Goal: Task Accomplishment & Management: Manage account settings

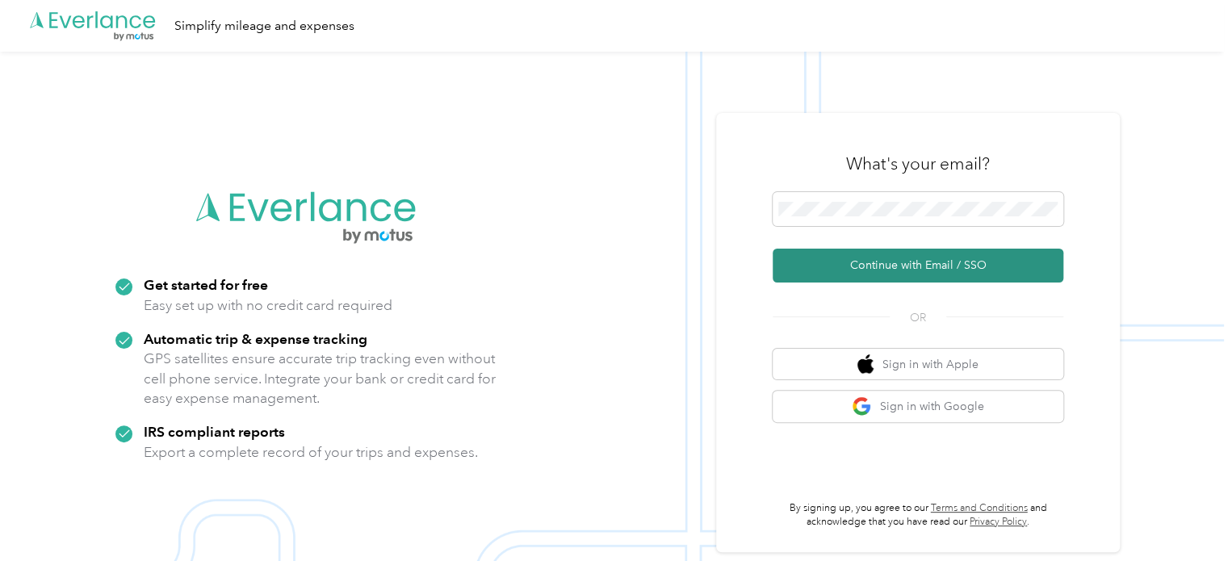
click at [865, 262] on button "Continue with Email / SSO" at bounding box center [918, 266] width 291 height 34
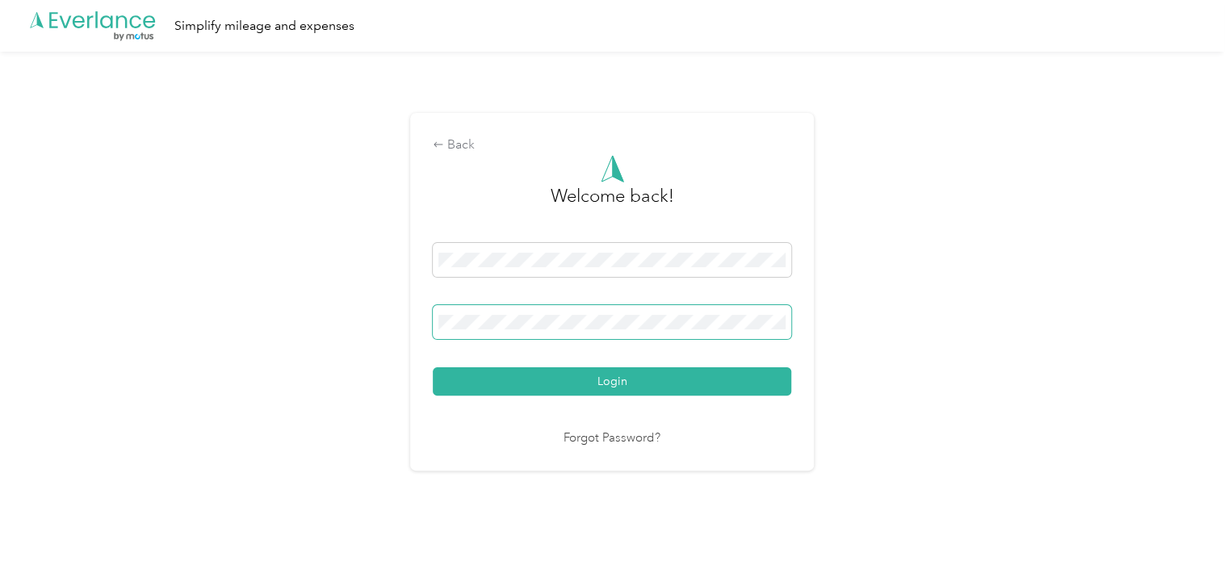
click at [433, 367] on button "Login" at bounding box center [612, 381] width 358 height 28
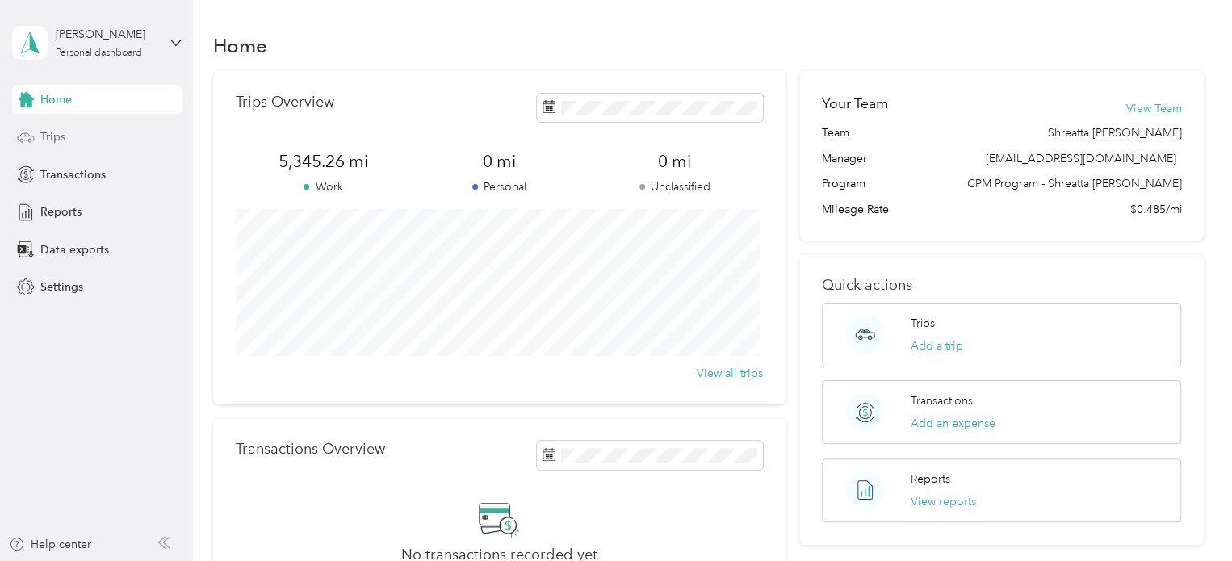
click at [94, 141] on div "Trips" at bounding box center [97, 137] width 170 height 29
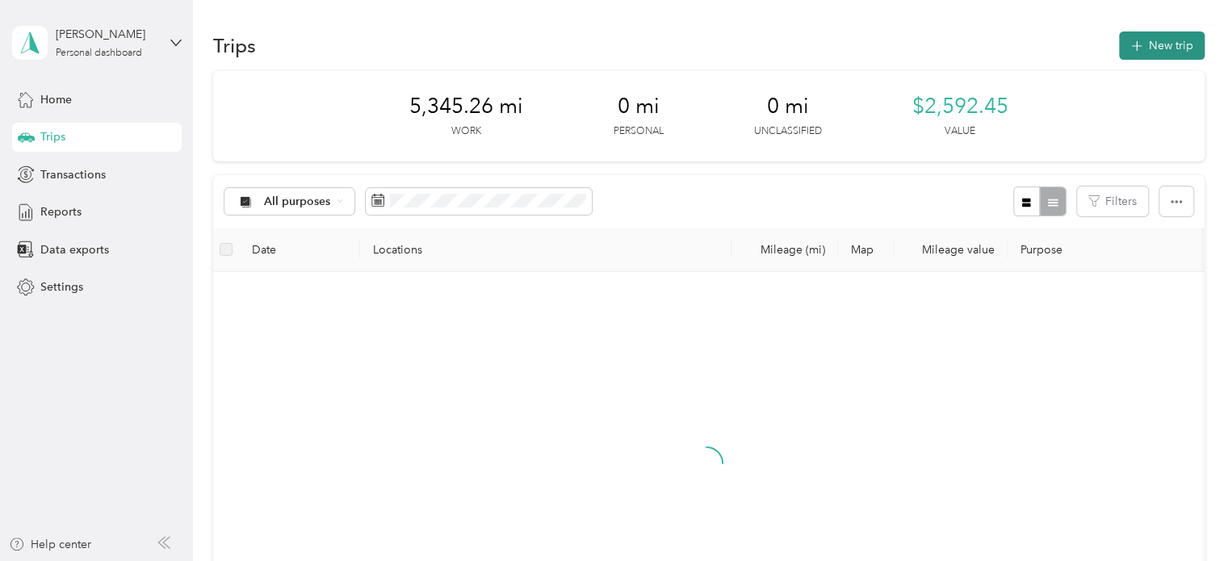
click at [1191, 45] on button "New trip" at bounding box center [1162, 45] width 86 height 28
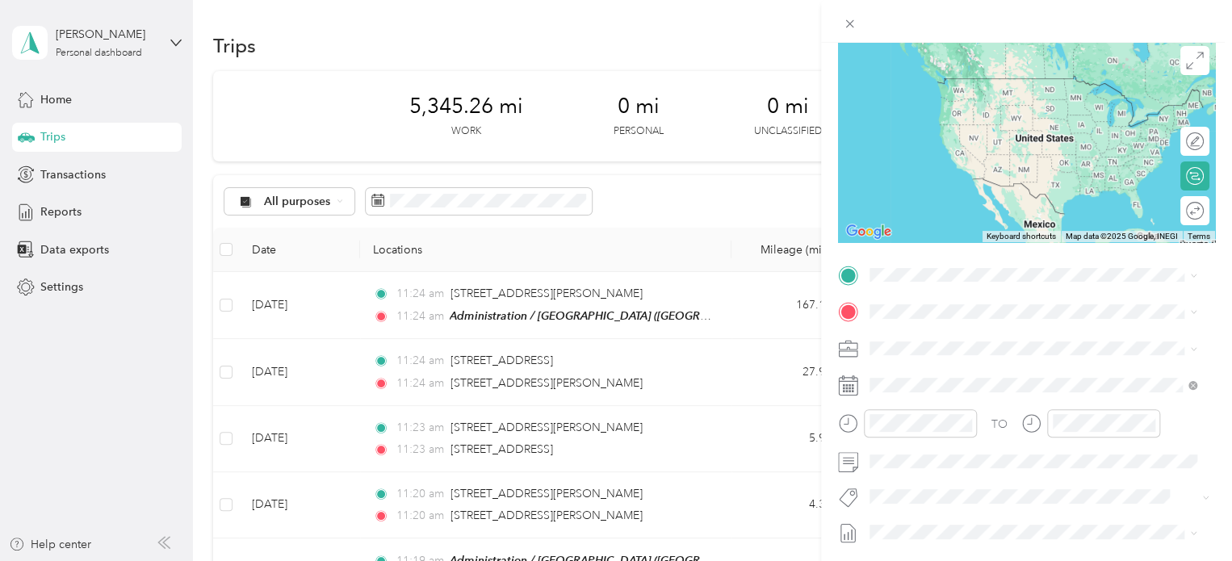
scroll to position [126, 0]
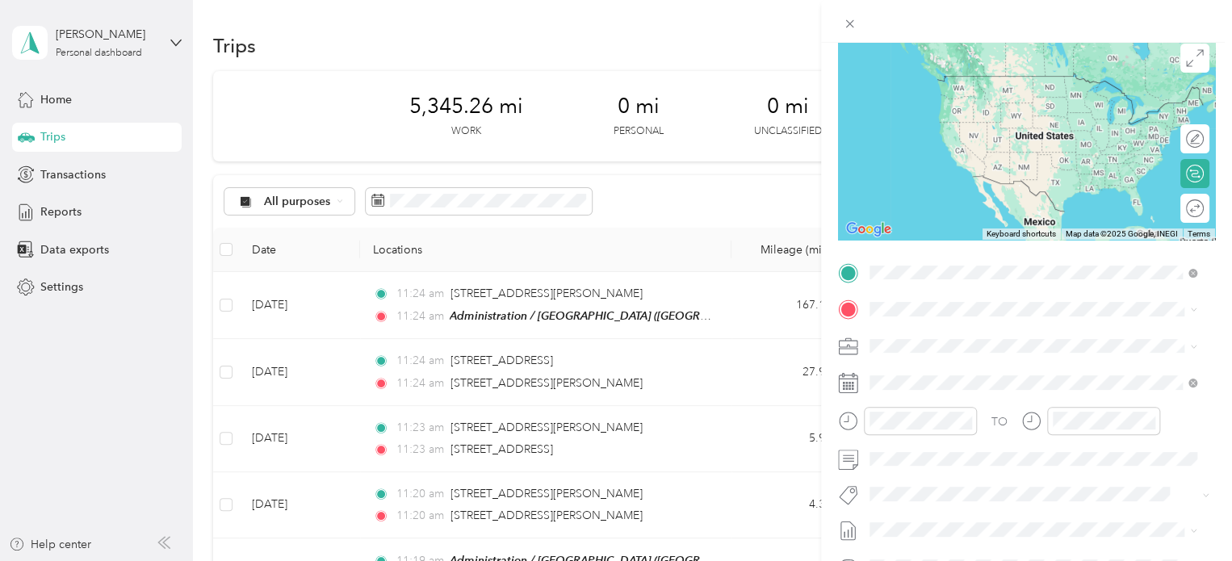
click at [945, 446] on span "[GEOGRAPHIC_DATA], [US_STATE], [GEOGRAPHIC_DATA]" at bounding box center [992, 461] width 185 height 31
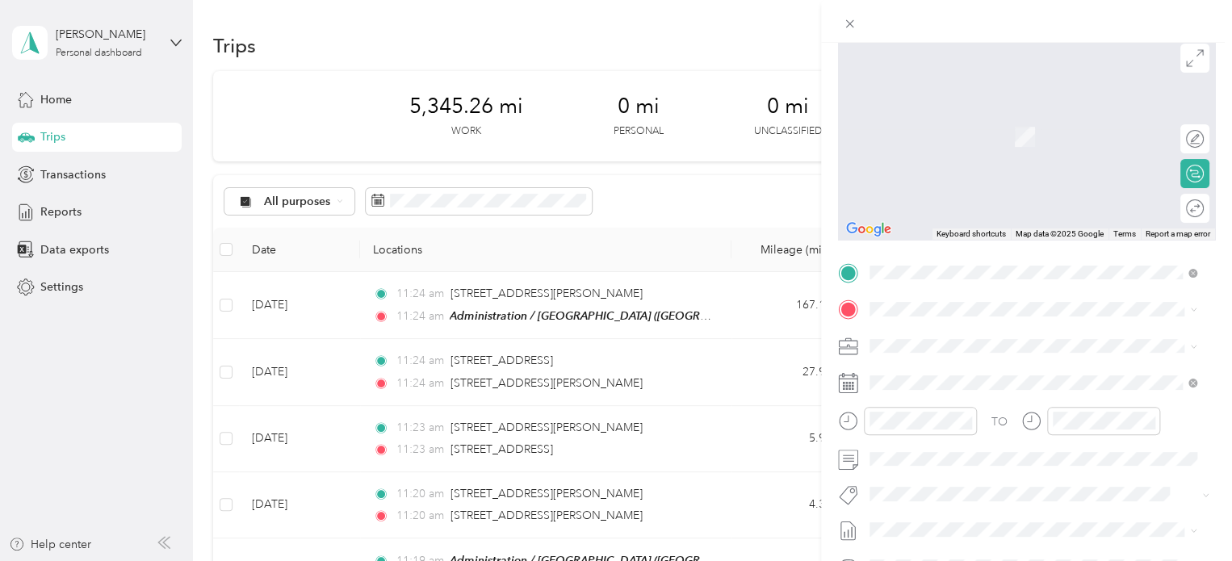
click at [970, 375] on span "[STREET_ADDRESS][PERSON_NAME][PERSON_NAME][US_STATE]" at bounding box center [1045, 366] width 291 height 28
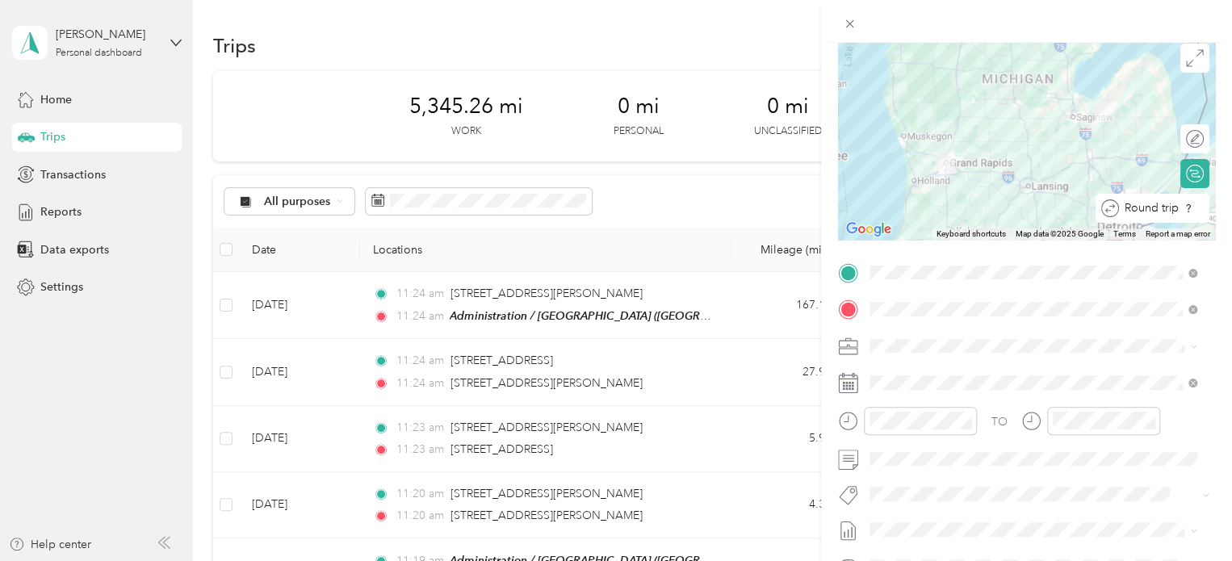
click at [1176, 212] on div "Round trip" at bounding box center [1152, 208] width 114 height 29
click at [1176, 212] on div at bounding box center [1187, 208] width 34 height 17
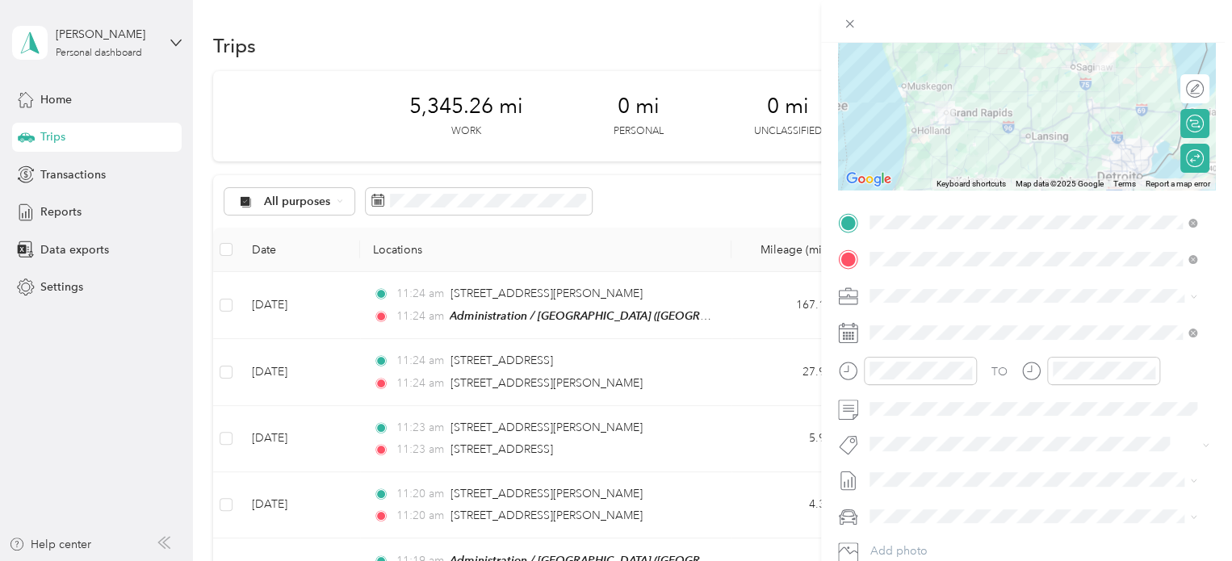
scroll to position [190, 0]
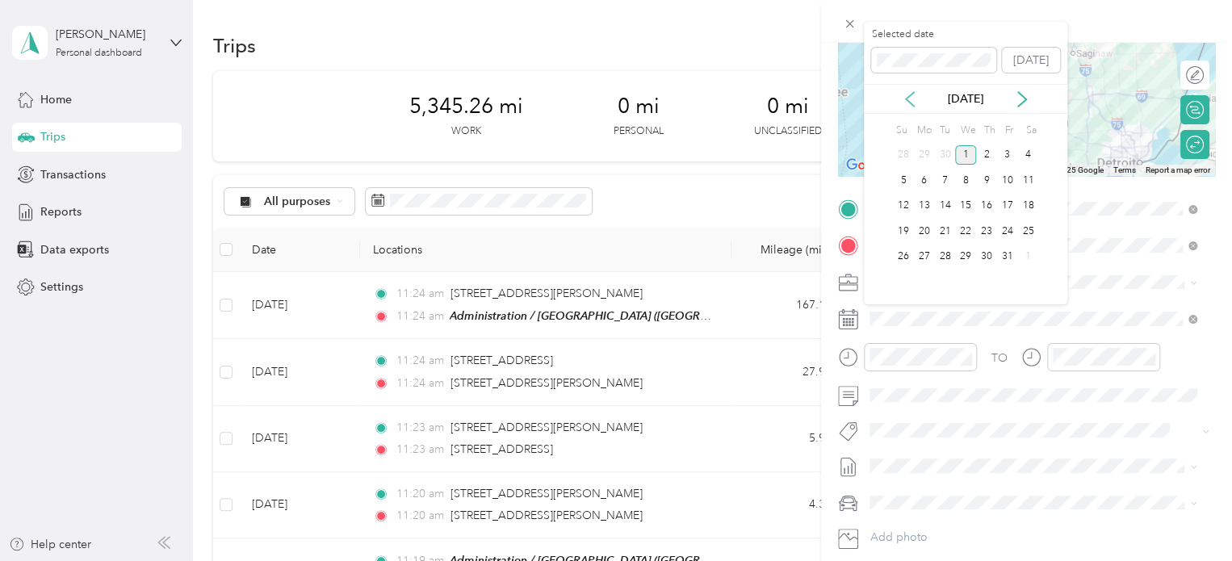
click at [909, 98] on icon at bounding box center [910, 99] width 16 height 16
click at [923, 225] on div "22" at bounding box center [924, 231] width 21 height 20
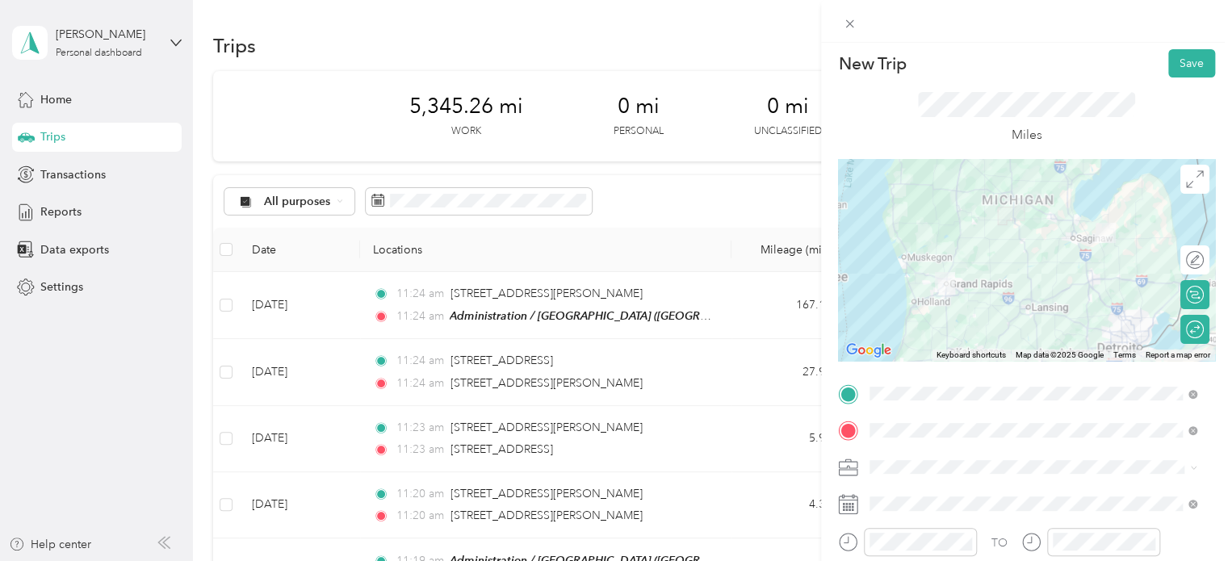
scroll to position [0, 0]
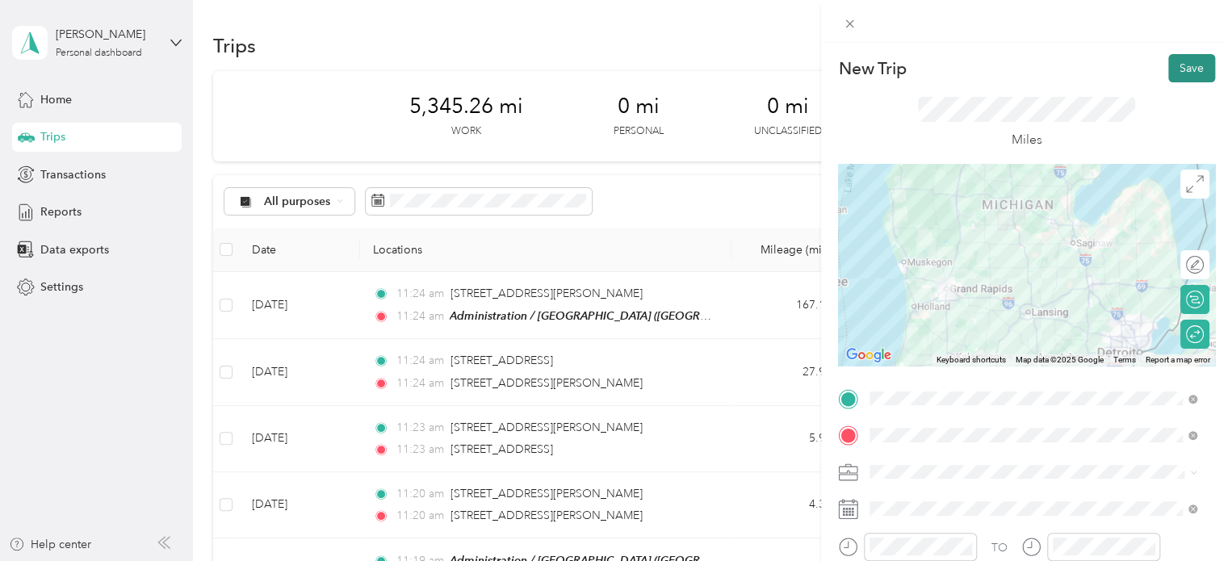
click at [1175, 62] on button "Save" at bounding box center [1191, 68] width 47 height 28
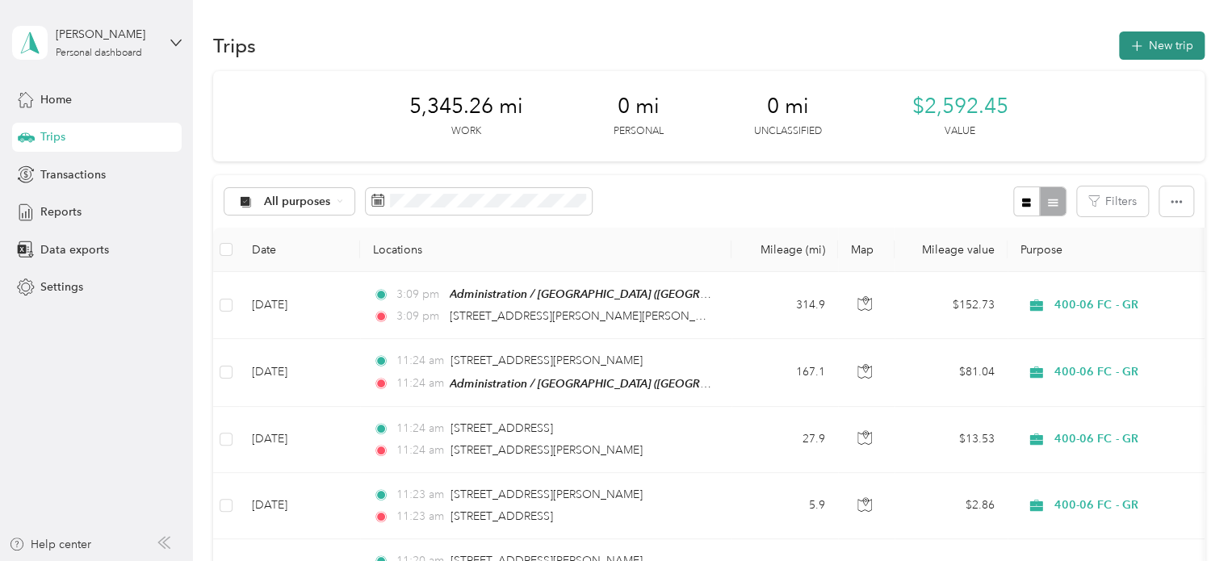
click at [1156, 50] on button "New trip" at bounding box center [1162, 45] width 86 height 28
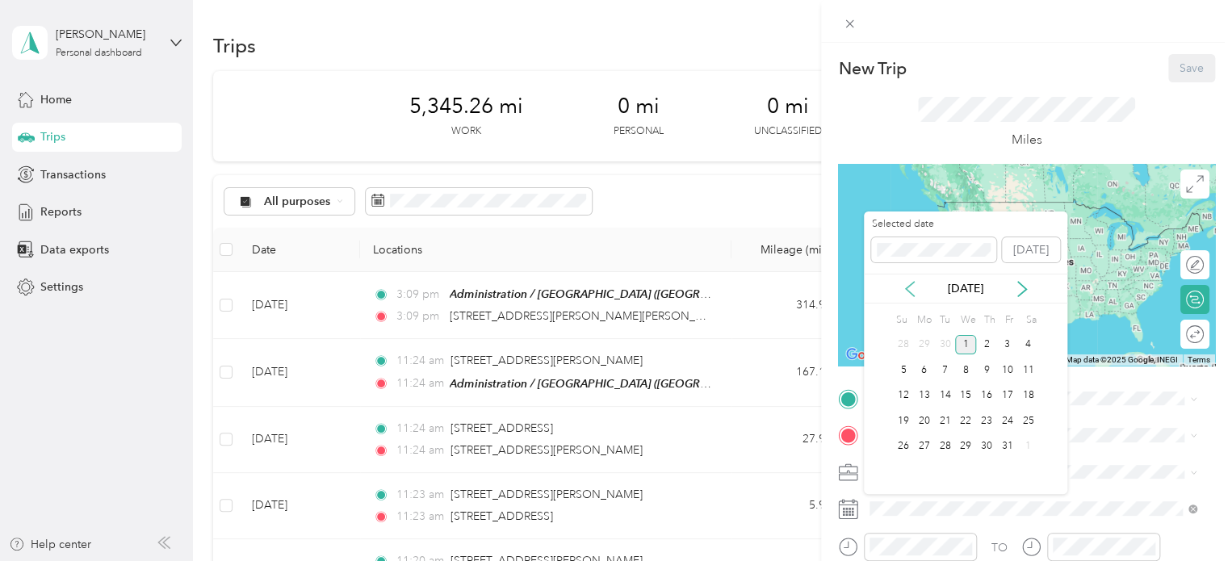
click at [913, 291] on icon at bounding box center [910, 289] width 16 height 16
click at [950, 425] on div "23" at bounding box center [945, 421] width 21 height 20
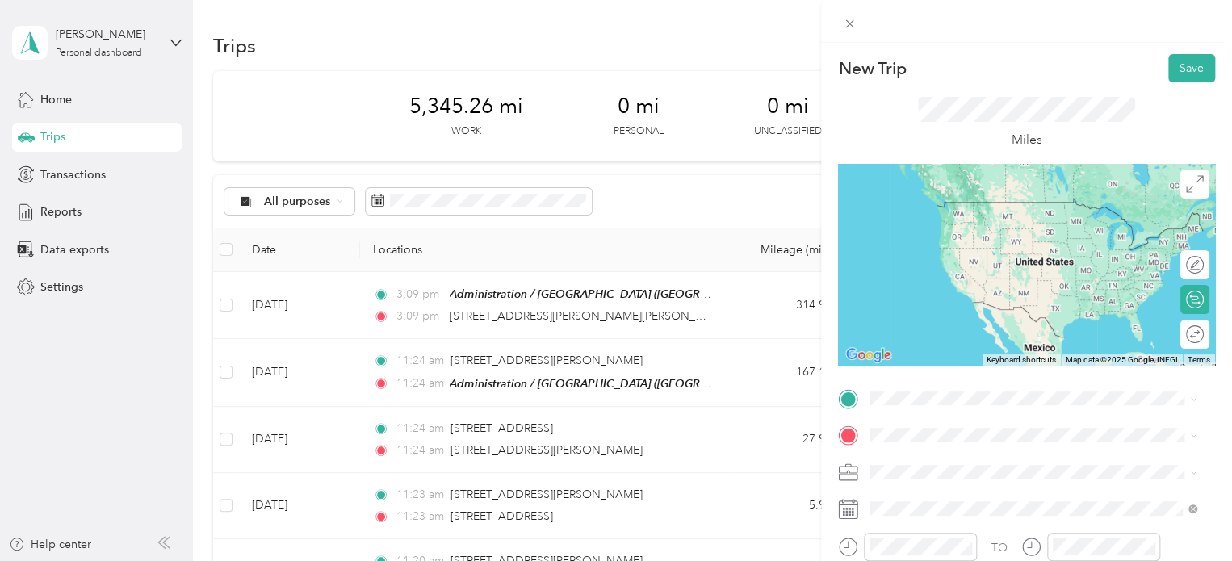
click at [942, 313] on span "[GEOGRAPHIC_DATA], [US_STATE], [GEOGRAPHIC_DATA]" at bounding box center [992, 328] width 185 height 31
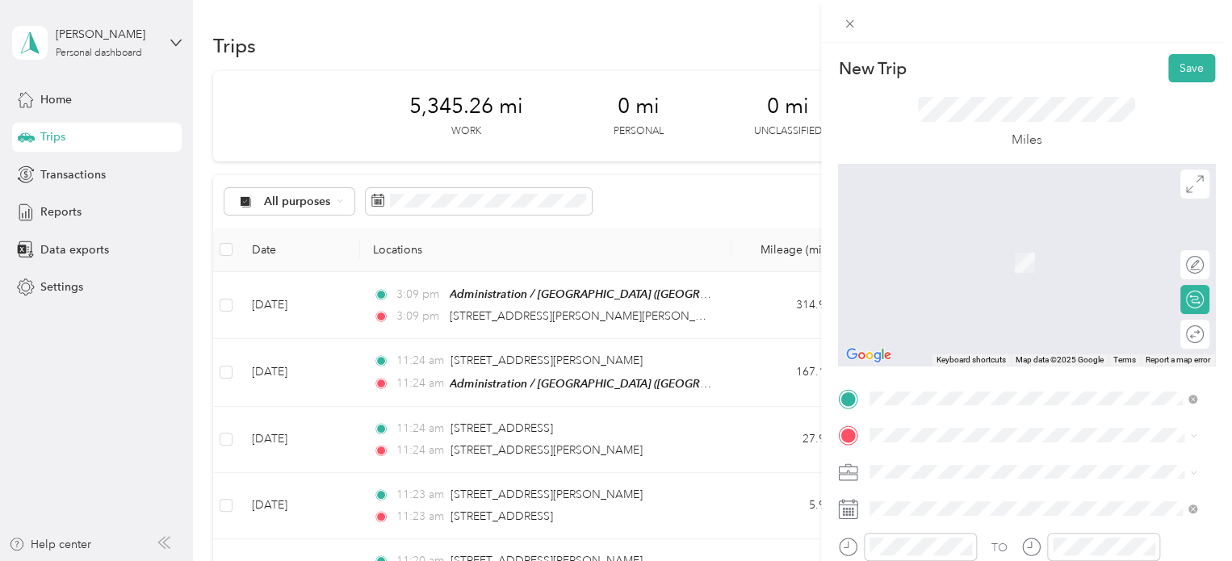
click at [988, 258] on span "[STREET_ADDRESS][GEOGRAPHIC_DATA][PERSON_NAME], [GEOGRAPHIC_DATA], [GEOGRAPHIC_…" at bounding box center [1009, 279] width 219 height 48
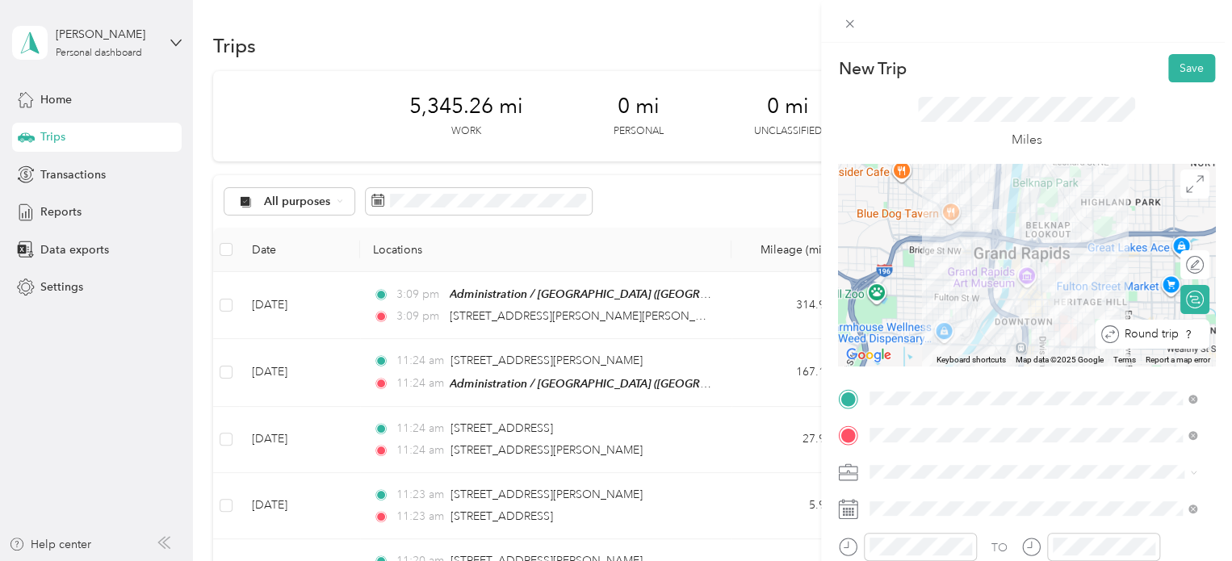
click at [1179, 338] on div "Round trip" at bounding box center [1152, 334] width 114 height 29
click at [1179, 337] on div at bounding box center [1187, 334] width 34 height 17
click at [1177, 73] on button "Save" at bounding box center [1191, 68] width 47 height 28
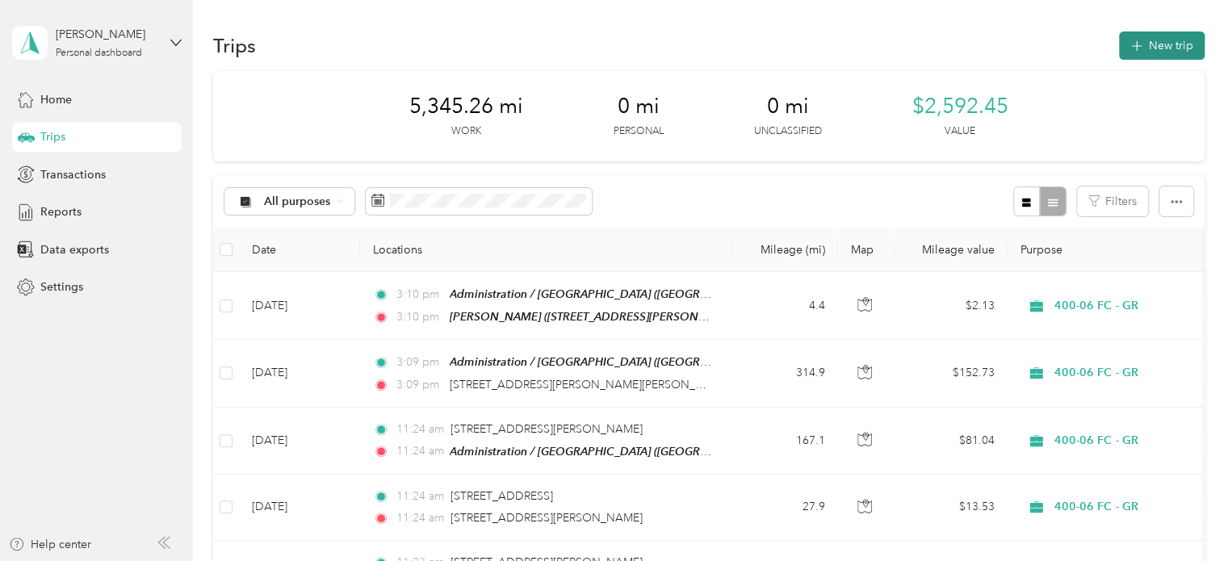
click at [1160, 44] on button "New trip" at bounding box center [1162, 45] width 86 height 28
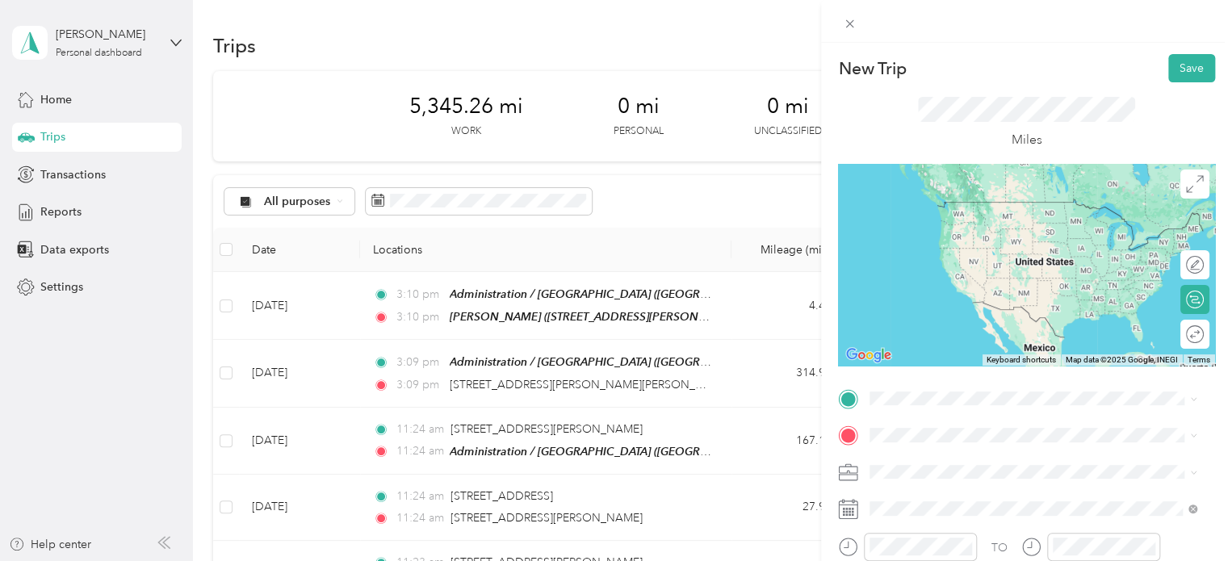
click at [967, 237] on span "[GEOGRAPHIC_DATA], [US_STATE], [GEOGRAPHIC_DATA]" at bounding box center [992, 243] width 185 height 31
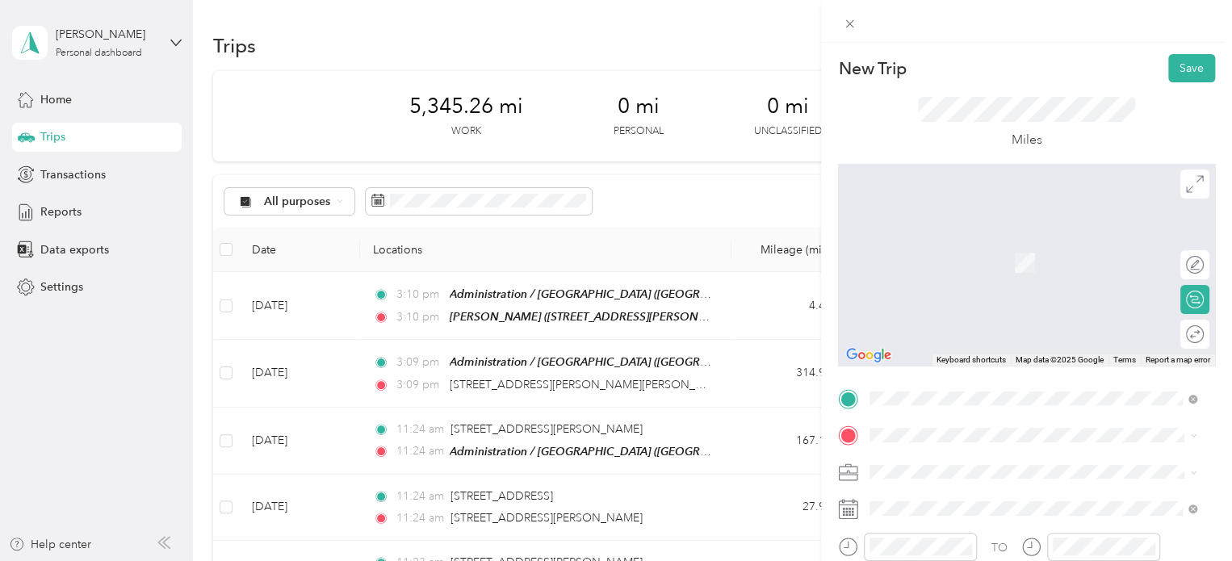
click at [990, 245] on span "[STREET_ADDRESS][US_STATE][US_STATE]" at bounding box center [1010, 237] width 220 height 15
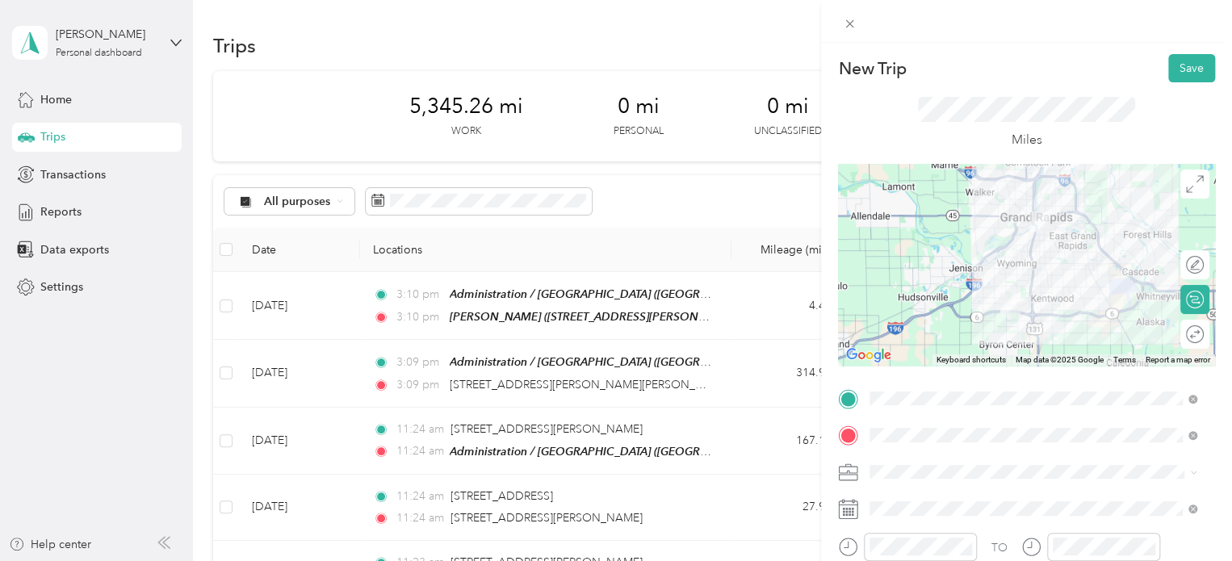
click at [1180, 334] on div "Round trip" at bounding box center [1194, 334] width 29 height 29
click at [1179, 334] on div at bounding box center [1187, 334] width 34 height 17
click at [944, 516] on span at bounding box center [1039, 509] width 351 height 26
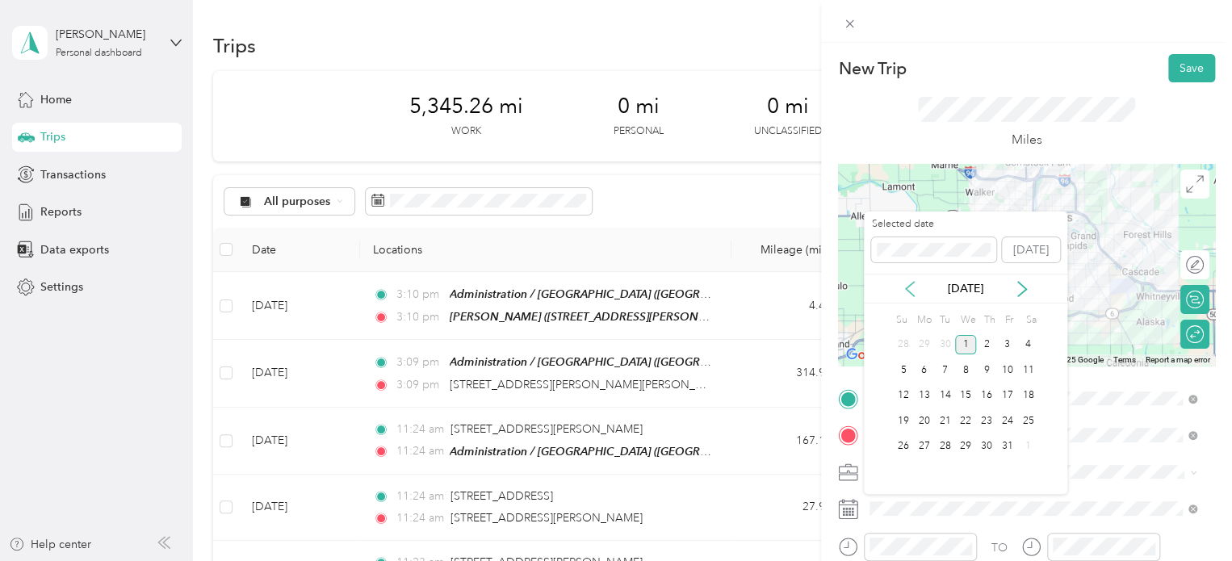
click at [911, 289] on icon at bounding box center [910, 289] width 16 height 16
click at [941, 422] on div "23" at bounding box center [945, 421] width 21 height 20
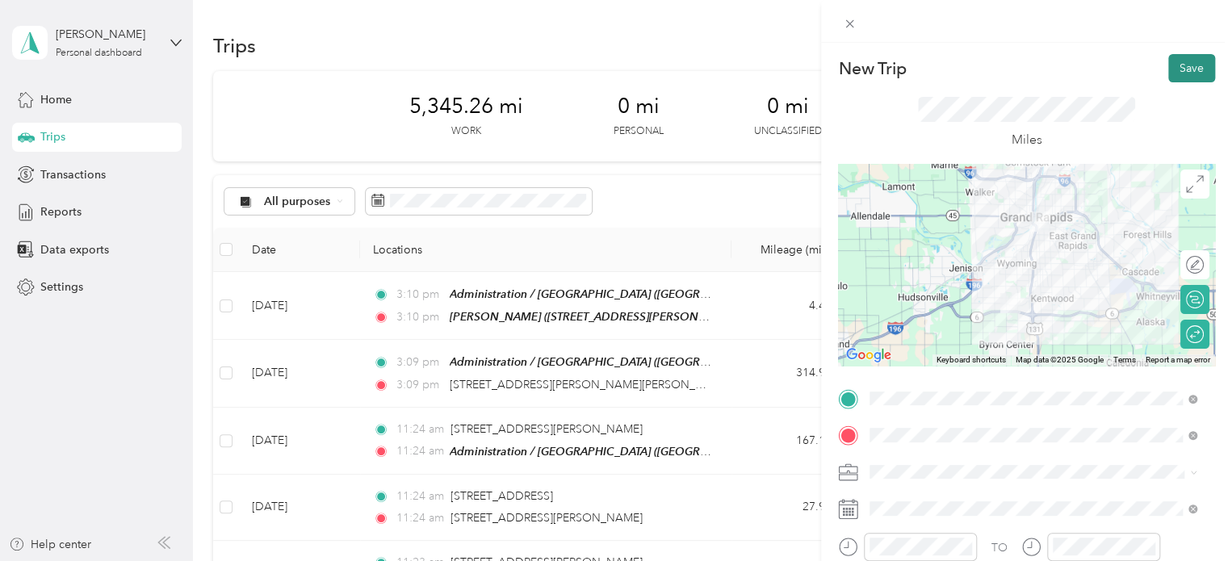
click at [1177, 70] on button "Save" at bounding box center [1191, 68] width 47 height 28
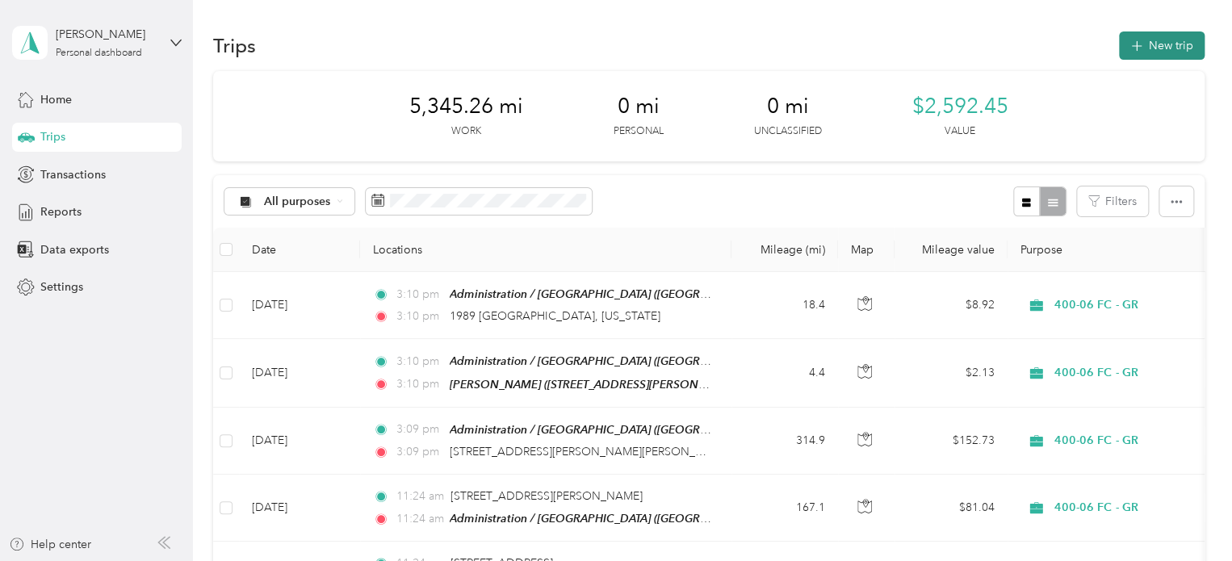
click at [1162, 40] on button "New trip" at bounding box center [1162, 45] width 86 height 28
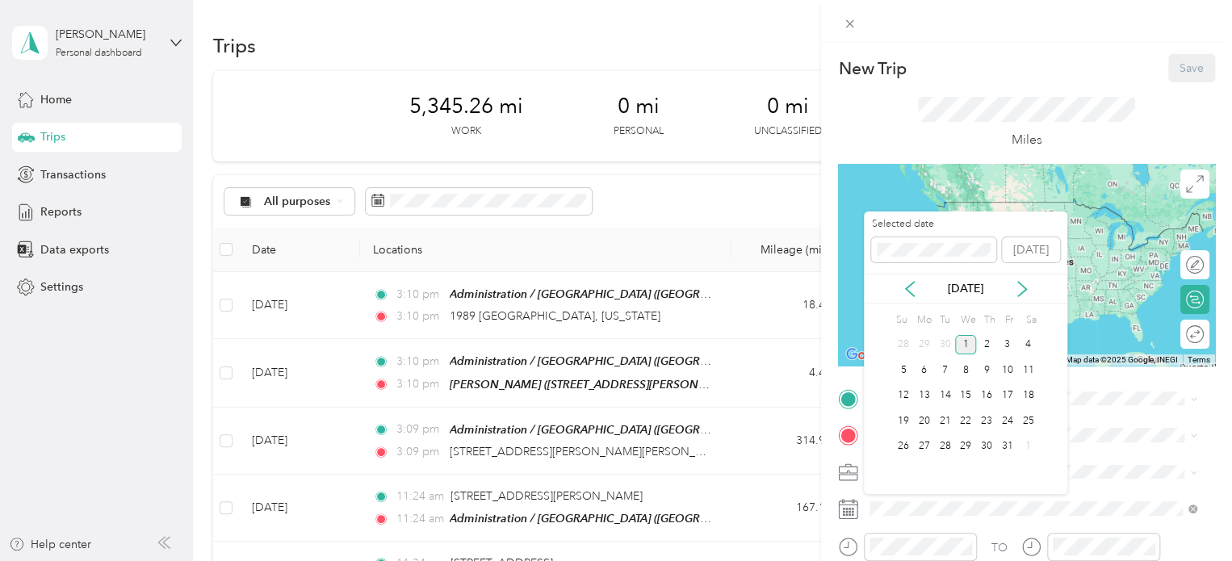
click at [902, 277] on div "[DATE]" at bounding box center [965, 289] width 203 height 30
click at [903, 283] on icon at bounding box center [910, 289] width 16 height 16
click at [960, 415] on div "24" at bounding box center [965, 421] width 21 height 20
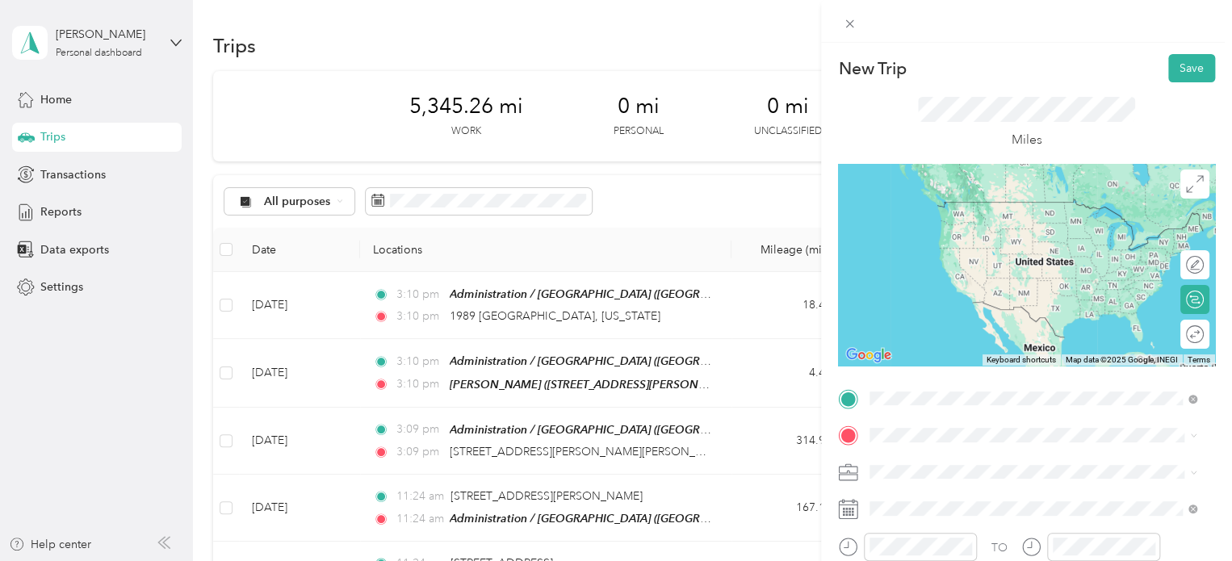
click at [981, 233] on span "[GEOGRAPHIC_DATA], [US_STATE], [GEOGRAPHIC_DATA]" at bounding box center [992, 248] width 185 height 31
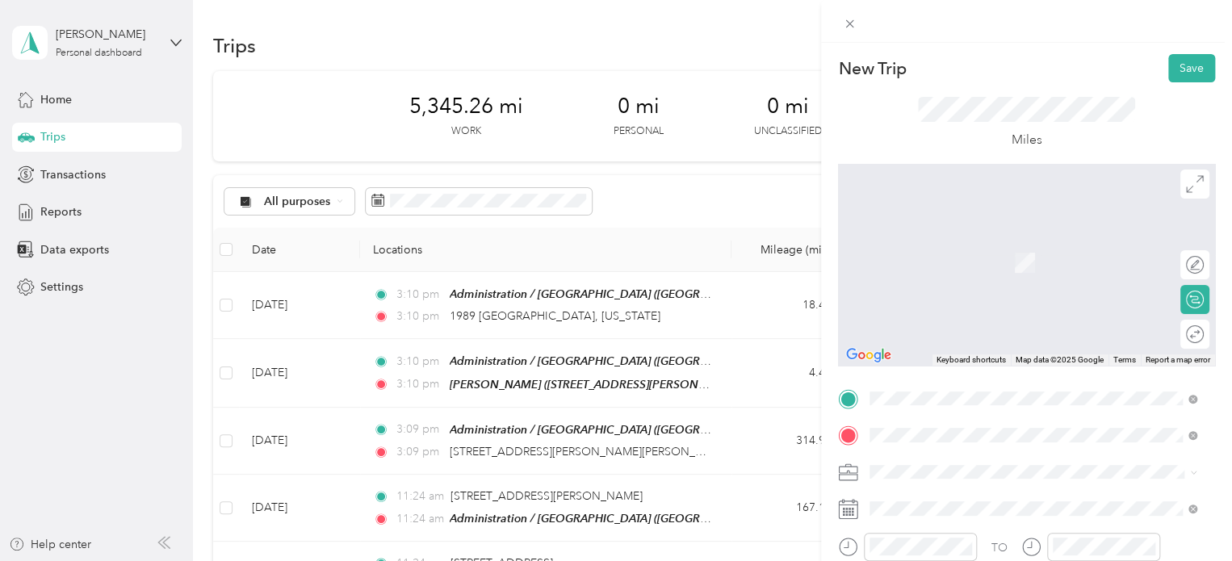
click at [1036, 253] on span "[STREET_ADDRESS][PERSON_NAME][US_STATE]" at bounding box center [1025, 256] width 251 height 15
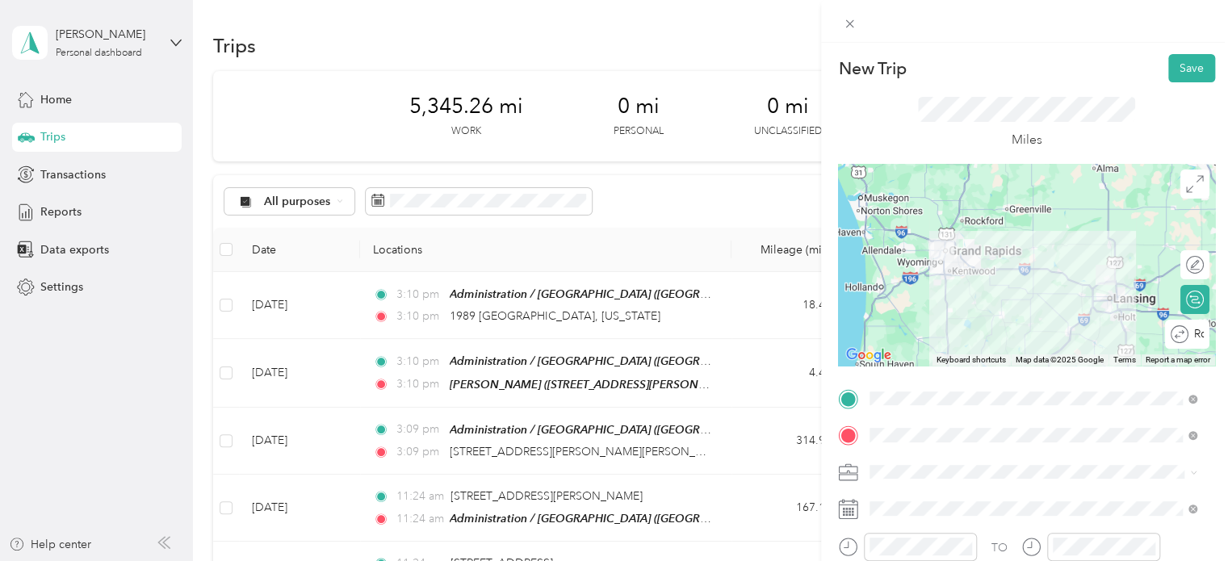
click at [1187, 333] on div "Round trip" at bounding box center [1187, 334] width 44 height 29
click at [1195, 69] on button "Save" at bounding box center [1191, 68] width 47 height 28
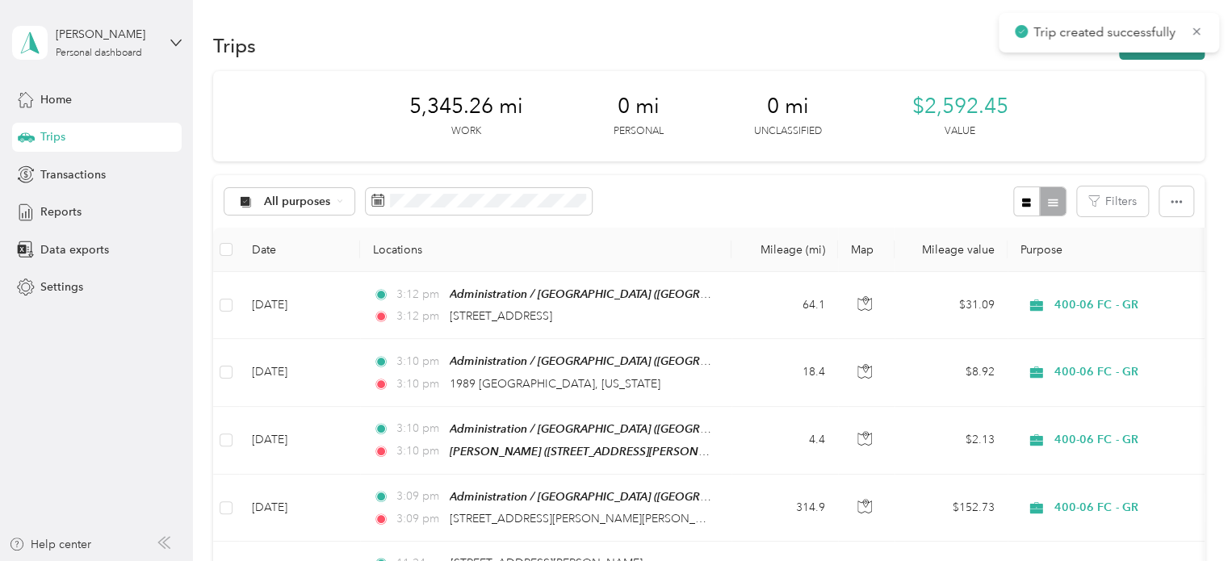
click at [1140, 56] on button "New trip" at bounding box center [1162, 45] width 86 height 28
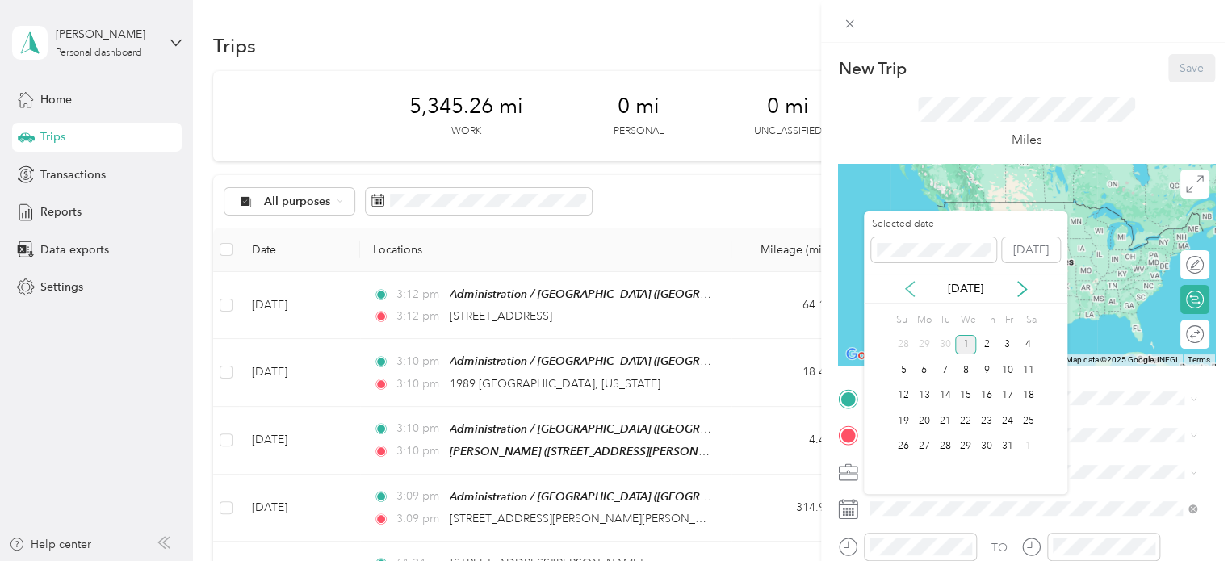
click at [910, 287] on icon at bounding box center [910, 289] width 16 height 16
click at [959, 425] on div "24" at bounding box center [965, 421] width 21 height 20
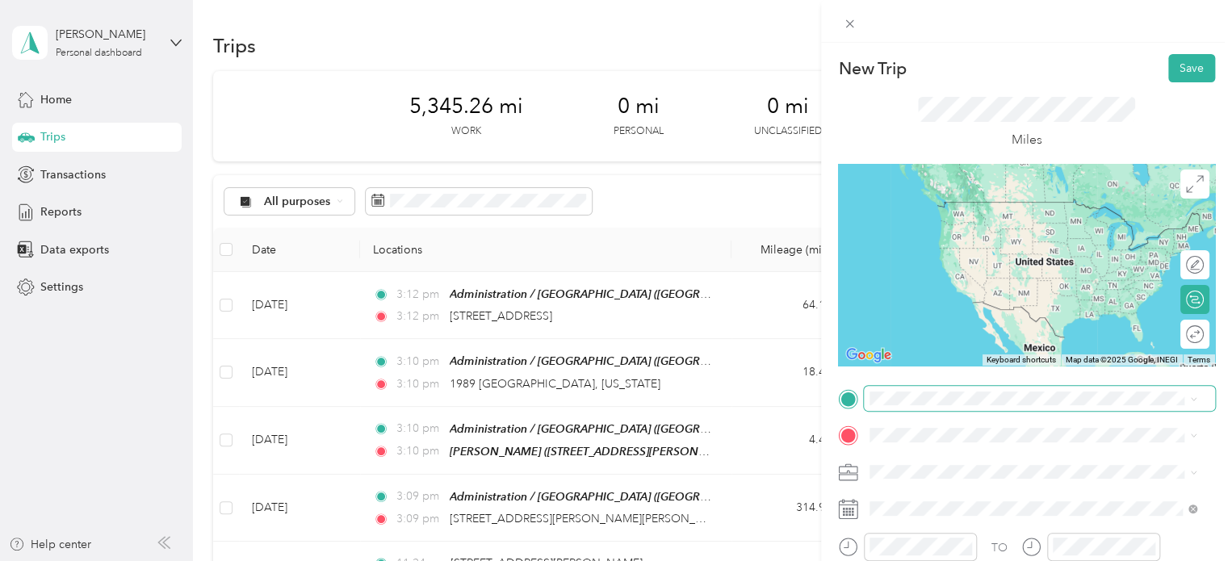
click at [898, 407] on span at bounding box center [1039, 399] width 351 height 26
click at [982, 304] on span "[STREET_ADDRESS][PERSON_NAME][US_STATE]" at bounding box center [1025, 297] width 251 height 15
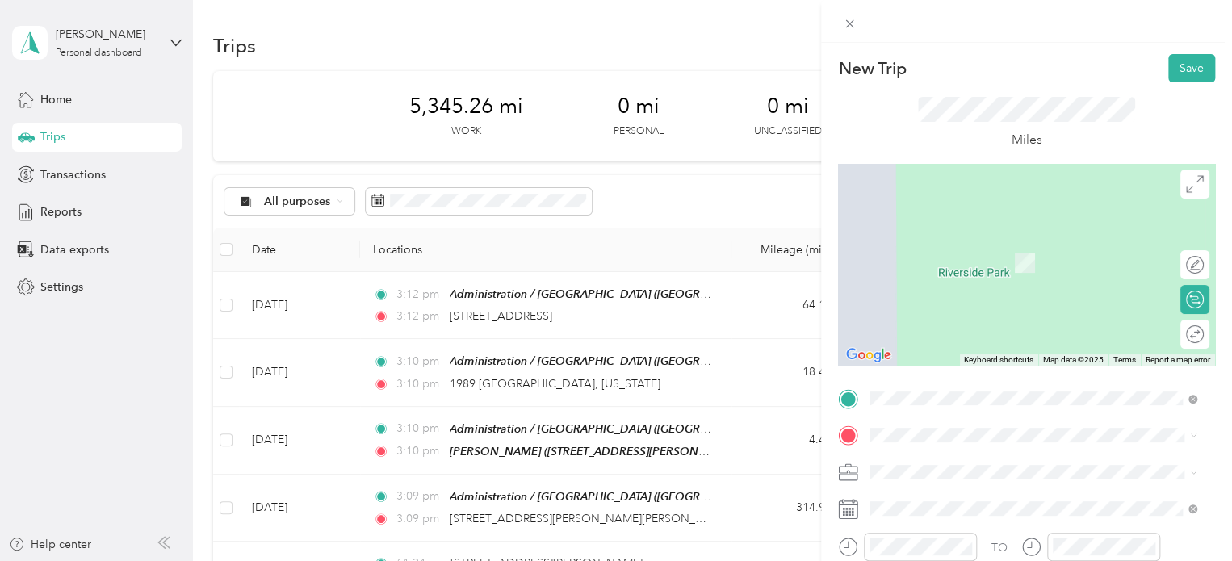
click at [953, 493] on span "[STREET_ADDRESS][US_STATE]" at bounding box center [980, 486] width 161 height 15
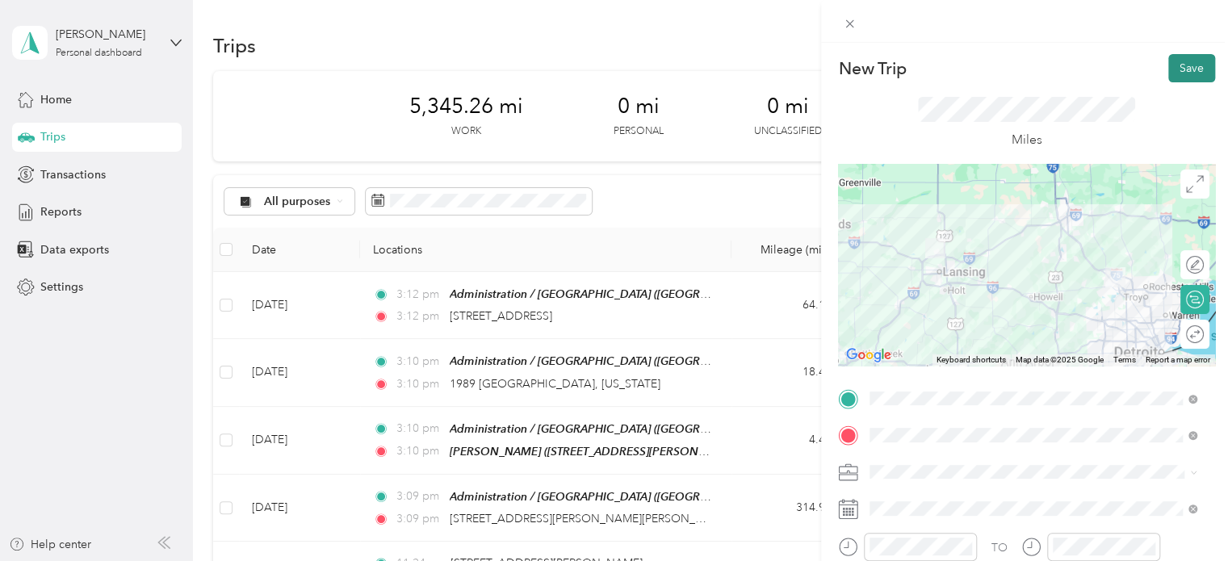
click at [1178, 61] on button "Save" at bounding box center [1191, 68] width 47 height 28
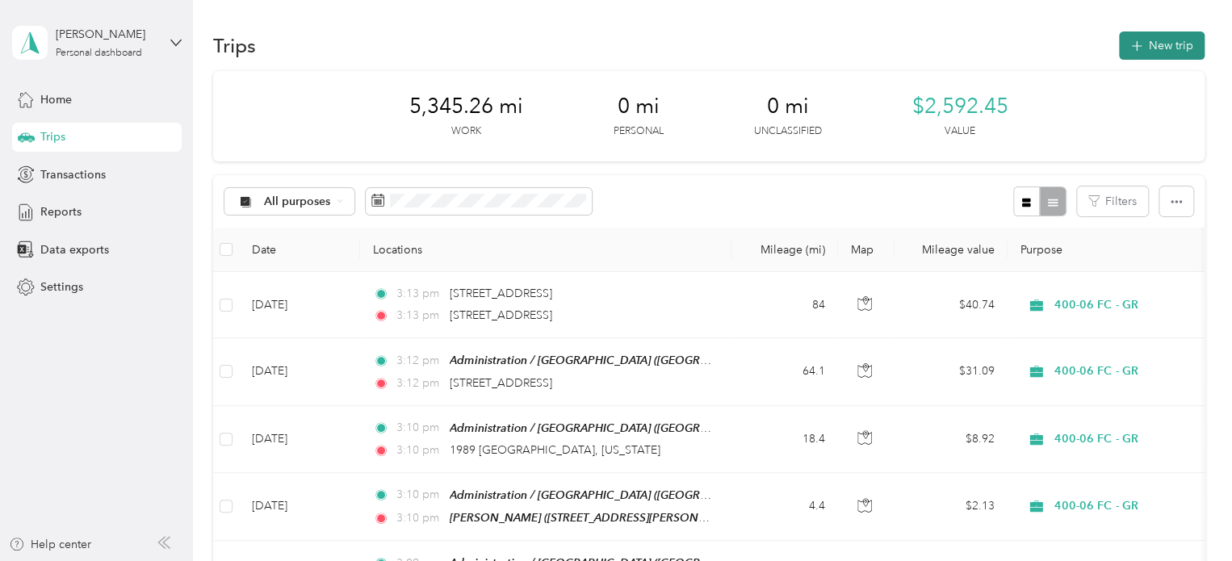
click at [1162, 52] on button "New trip" at bounding box center [1162, 45] width 86 height 28
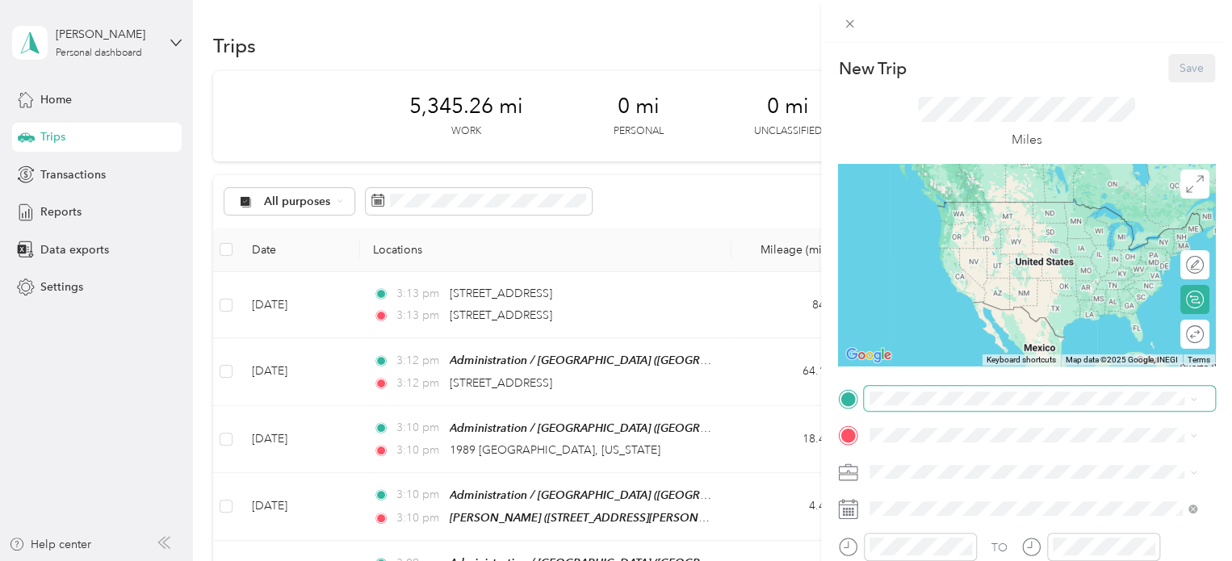
click at [916, 408] on span at bounding box center [1039, 399] width 351 height 26
click at [946, 459] on span "[STREET_ADDRESS][US_STATE]" at bounding box center [980, 457] width 161 height 15
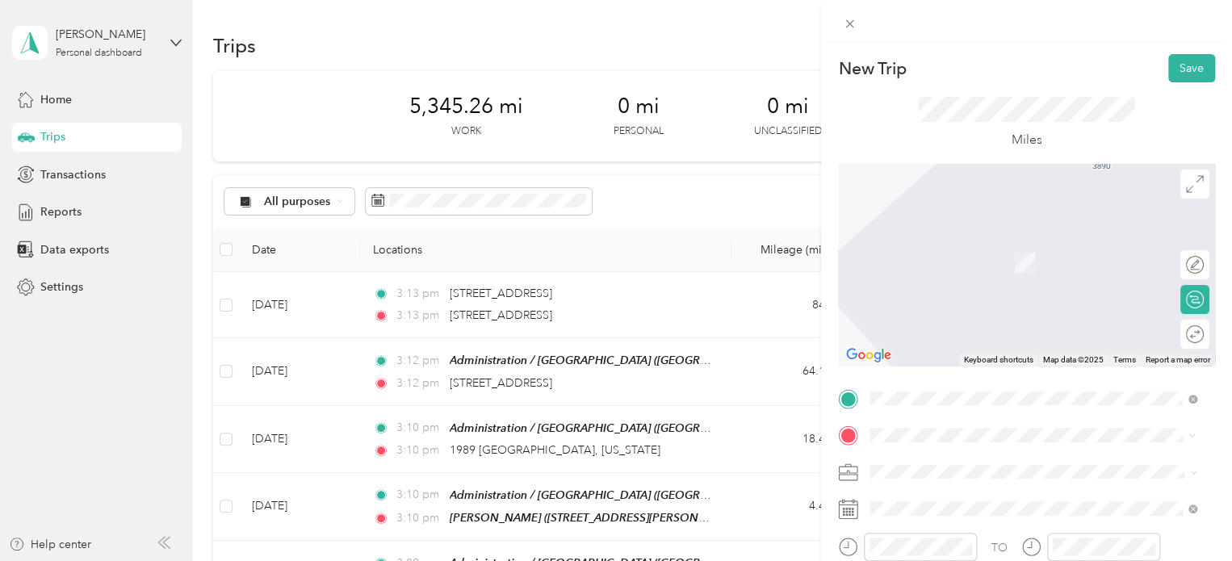
click at [1004, 283] on span "[GEOGRAPHIC_DATA], [US_STATE], [GEOGRAPHIC_DATA]" at bounding box center [992, 285] width 185 height 31
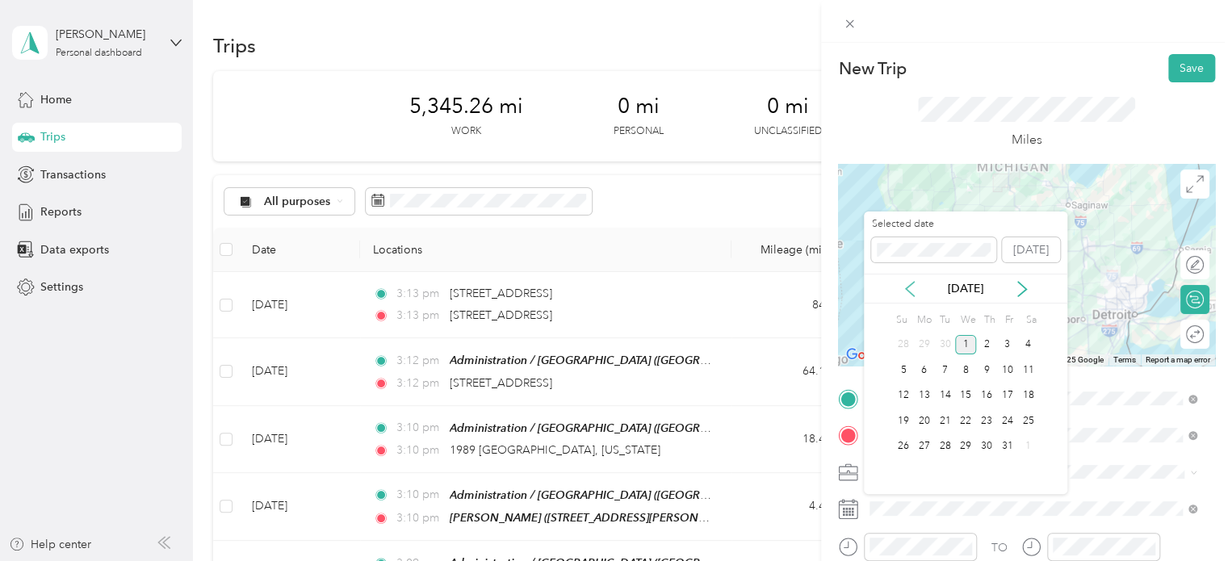
click at [917, 287] on icon at bounding box center [910, 289] width 16 height 16
click at [965, 422] on div "24" at bounding box center [965, 421] width 21 height 20
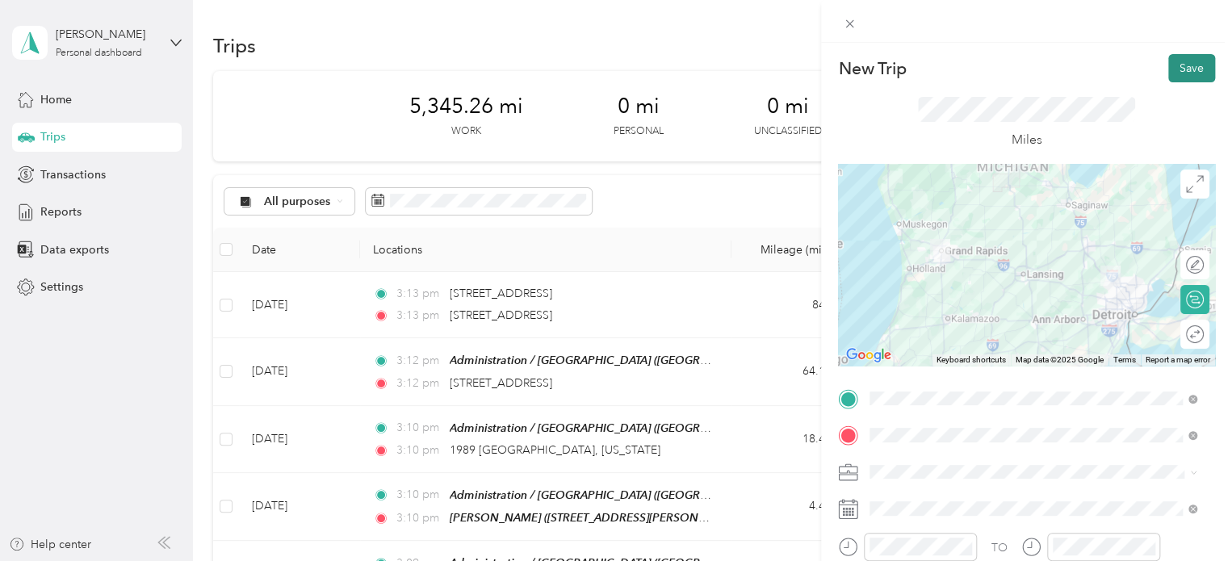
click at [1187, 73] on button "Save" at bounding box center [1191, 68] width 47 height 28
